Goal: Task Accomplishment & Management: Manage account settings

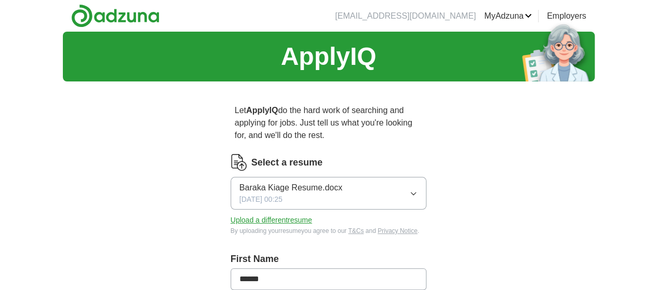
click at [399, 188] on button "Baraka Kiage Resume.docx [DATE] 00:25" at bounding box center [328, 193] width 196 height 33
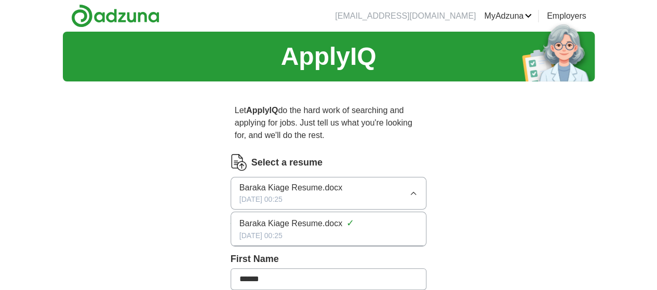
click at [294, 230] on div "[DATE] 00:25" at bounding box center [328, 235] width 179 height 11
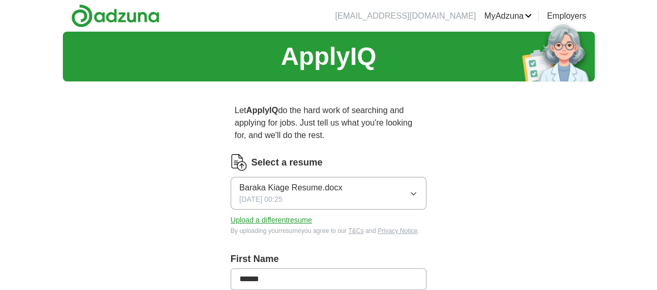
click at [266, 215] on button "Upload a different resume" at bounding box center [270, 220] width 81 height 11
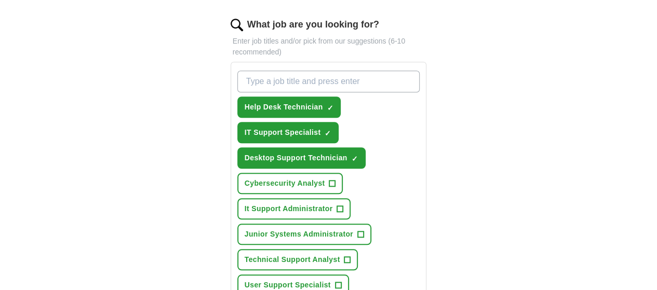
scroll to position [389, 0]
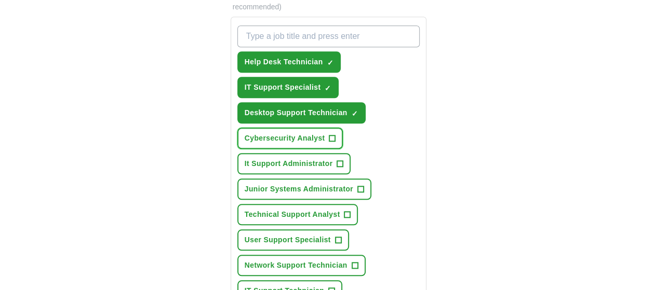
click at [329, 134] on span "+" at bounding box center [332, 138] width 6 height 8
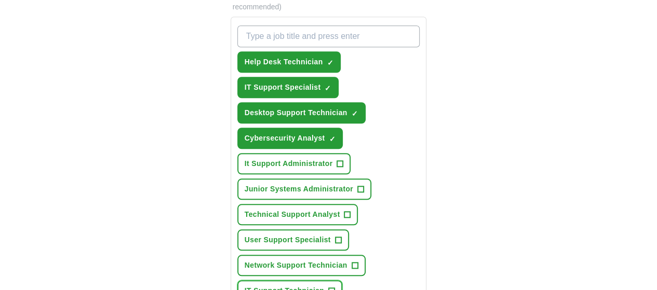
click at [329, 287] on span "+" at bounding box center [332, 291] width 6 height 8
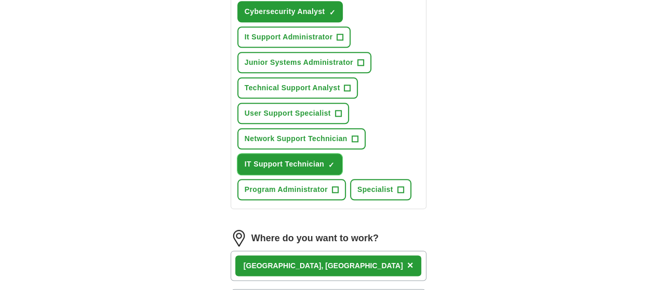
scroll to position [517, 0]
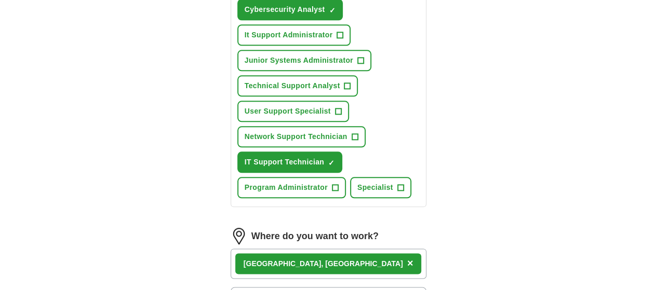
click at [380, 249] on div "[GEOGRAPHIC_DATA], [GEOGRAPHIC_DATA] ×" at bounding box center [328, 264] width 196 height 30
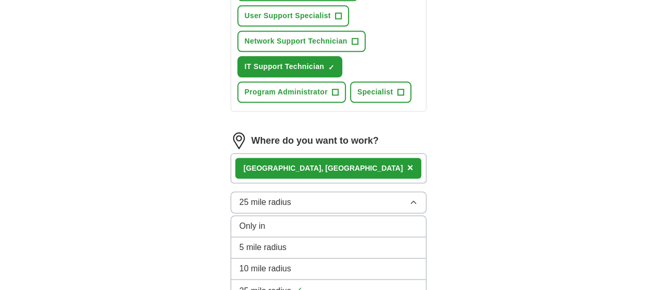
scroll to position [614, 0]
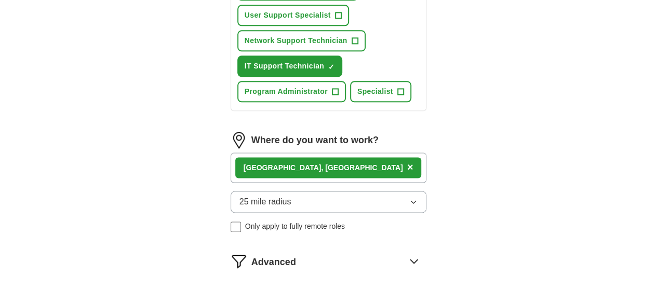
click at [329, 153] on div "[GEOGRAPHIC_DATA], [GEOGRAPHIC_DATA] ×" at bounding box center [328, 168] width 196 height 30
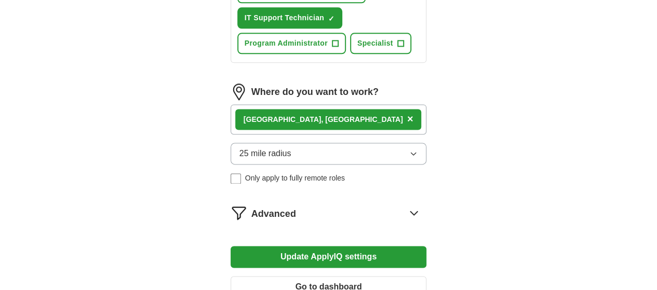
scroll to position [663, 0]
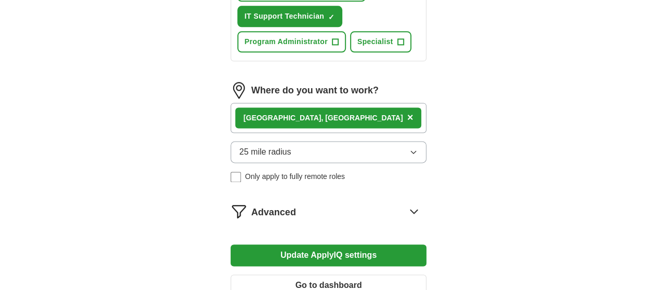
click at [422, 203] on icon at bounding box center [413, 211] width 17 height 17
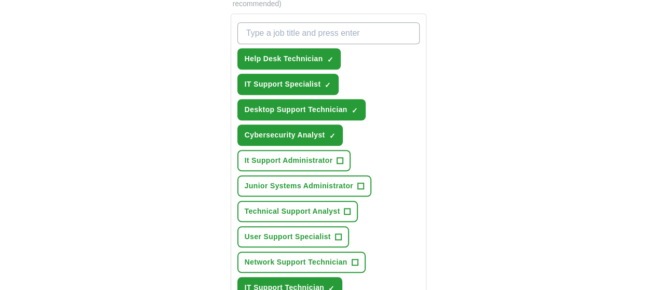
scroll to position [392, 0]
click at [357, 182] on span "+" at bounding box center [360, 186] width 6 height 8
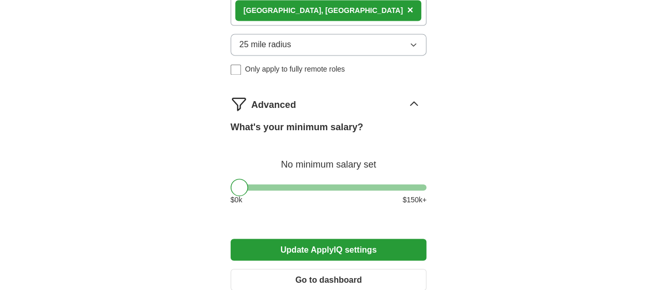
scroll to position [817, 0]
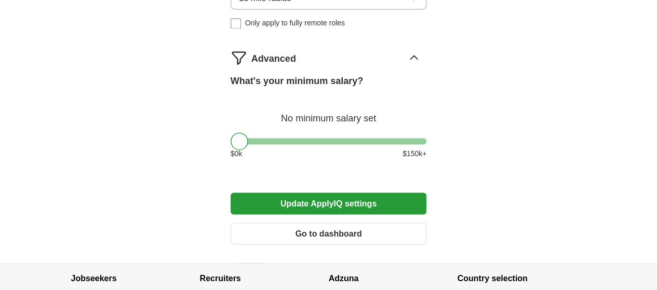
click at [417, 193] on button "Update ApplyIQ settings" at bounding box center [328, 204] width 196 height 22
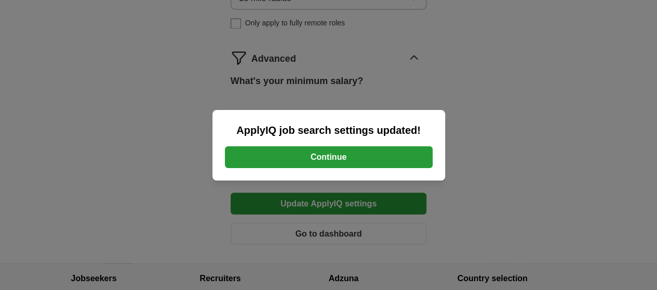
click at [359, 160] on button "Continue" at bounding box center [329, 157] width 208 height 22
